Goal: Transaction & Acquisition: Obtain resource

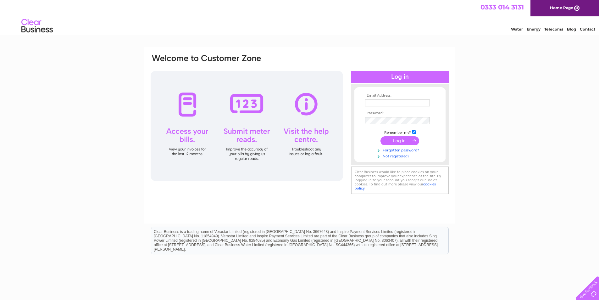
type input "[EMAIL_ADDRESS][DOMAIN_NAME]"
click at [403, 140] on input "submit" at bounding box center [399, 140] width 39 height 9
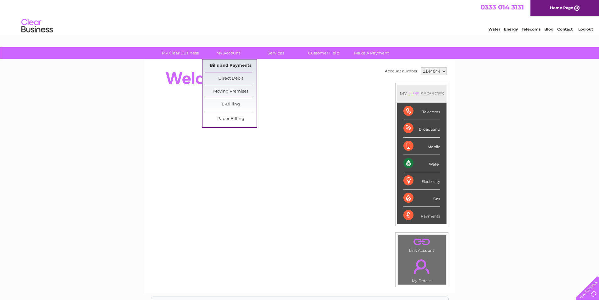
click at [228, 63] on link "Bills and Payments" at bounding box center [231, 65] width 52 height 13
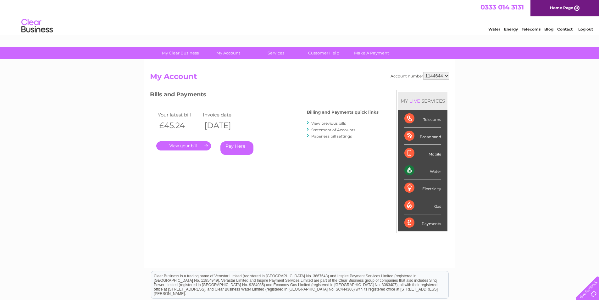
click at [326, 122] on link "View previous bills" at bounding box center [328, 123] width 35 height 5
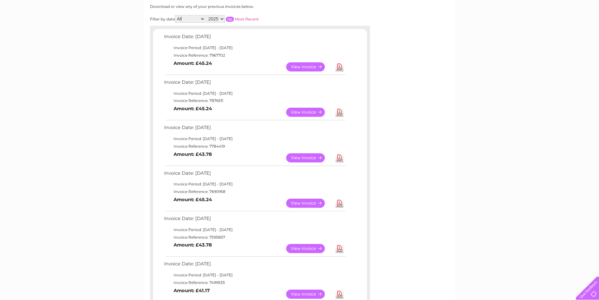
scroll to position [94, 0]
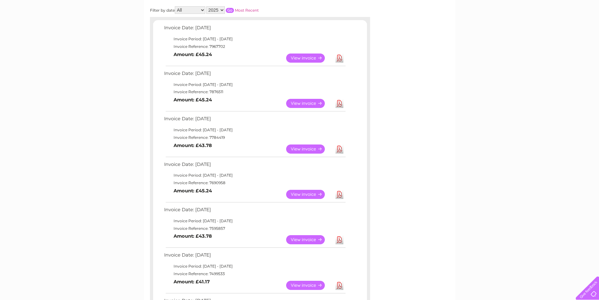
click at [301, 194] on link "View" at bounding box center [309, 194] width 46 height 9
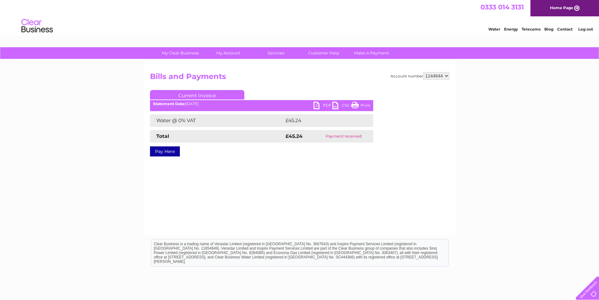
click at [317, 102] on link "PDF" at bounding box center [322, 106] width 19 height 9
